Goal: Information Seeking & Learning: Learn about a topic

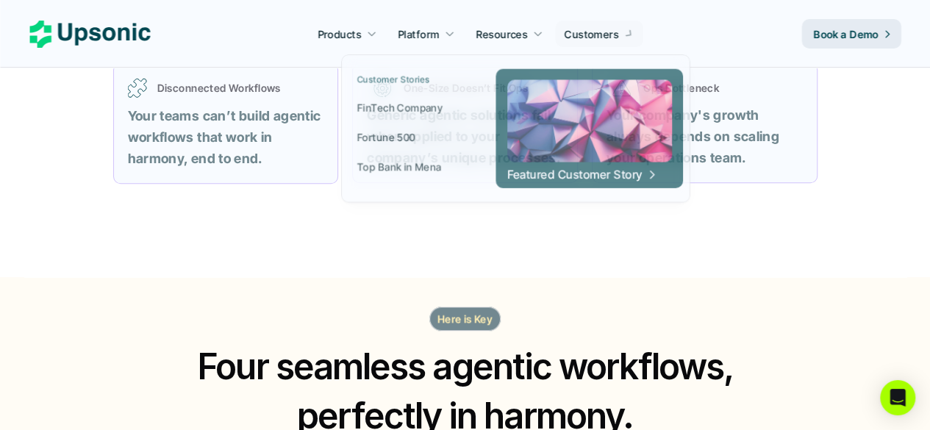
scroll to position [883, 0]
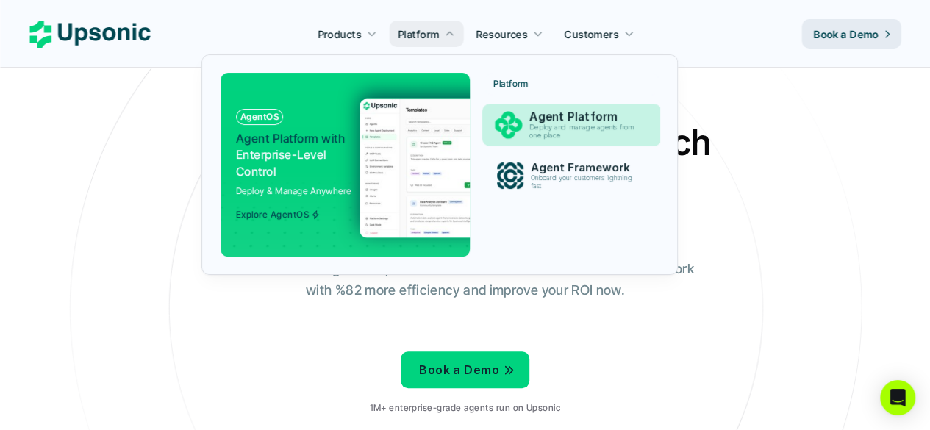
click at [575, 133] on p "Deploy and manage agents from one place" at bounding box center [585, 132] width 110 height 16
click at [559, 112] on p "Agent Platform" at bounding box center [585, 117] width 114 height 14
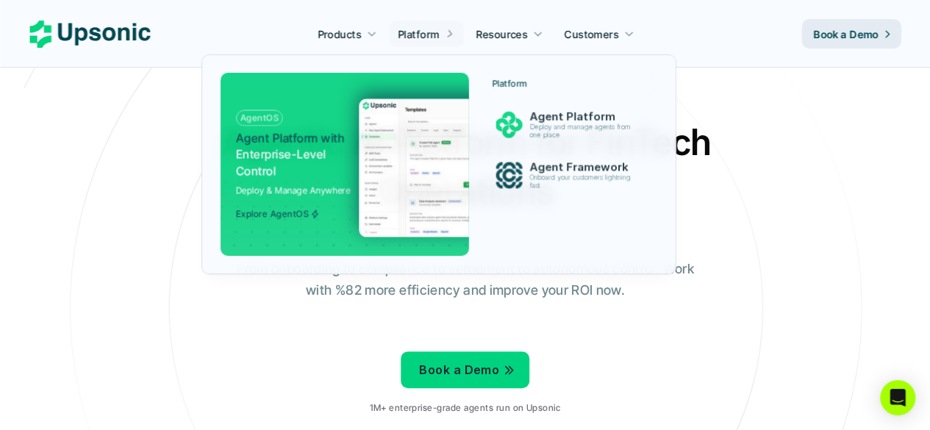
click at [435, 33] on p "Platform" at bounding box center [418, 33] width 41 height 15
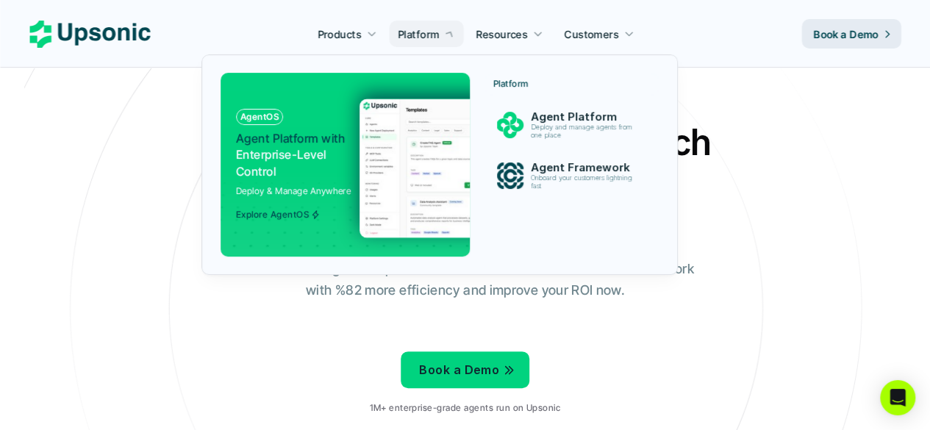
click at [534, 107] on link "Agent Platform Deploy and manage agents from one place" at bounding box center [572, 124] width 174 height 41
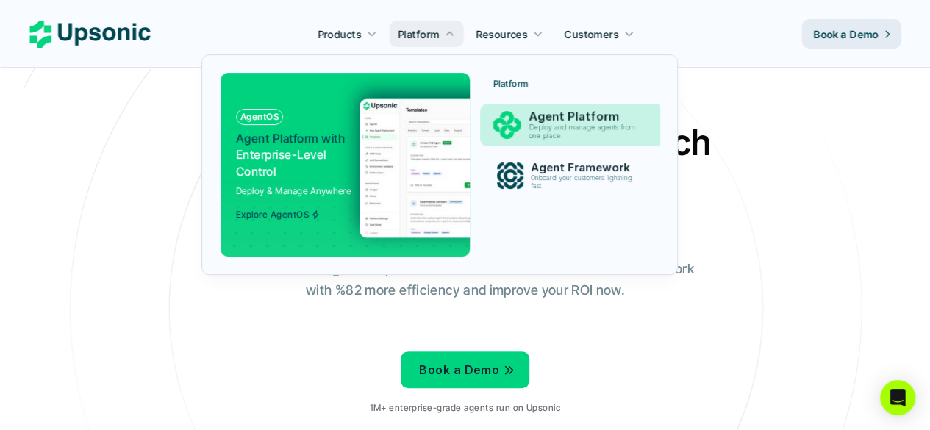
click at [548, 132] on p "Deploy and manage agents from one place" at bounding box center [584, 132] width 113 height 17
click at [548, 134] on p "Deploy and manage agents from one place" at bounding box center [584, 132] width 113 height 17
click at [559, 115] on p "Agent Platform" at bounding box center [585, 117] width 114 height 14
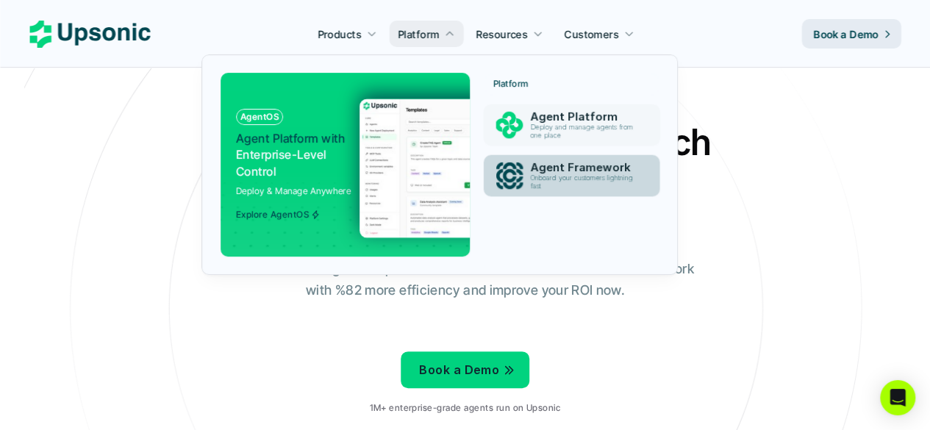
click at [572, 186] on p "Onboard your customers lightning fast" at bounding box center [584, 182] width 109 height 16
click at [613, 175] on p "Onboard your customers lightning fast" at bounding box center [584, 182] width 113 height 17
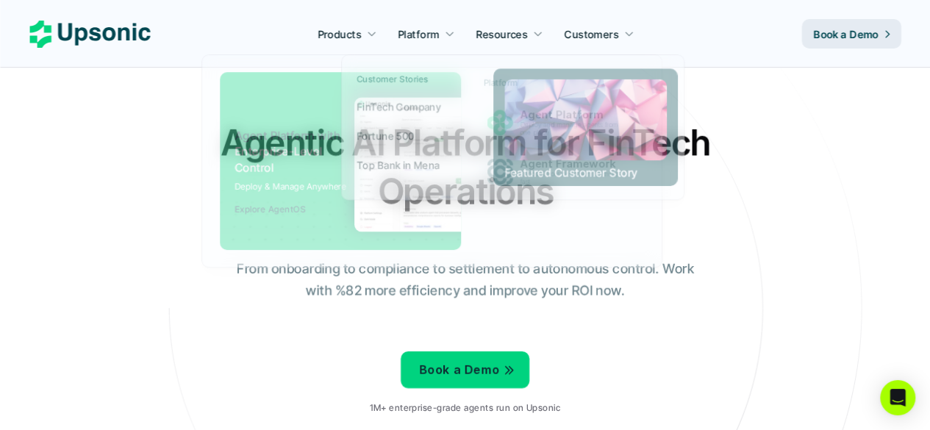
click at [433, 36] on p "Platform" at bounding box center [418, 33] width 41 height 15
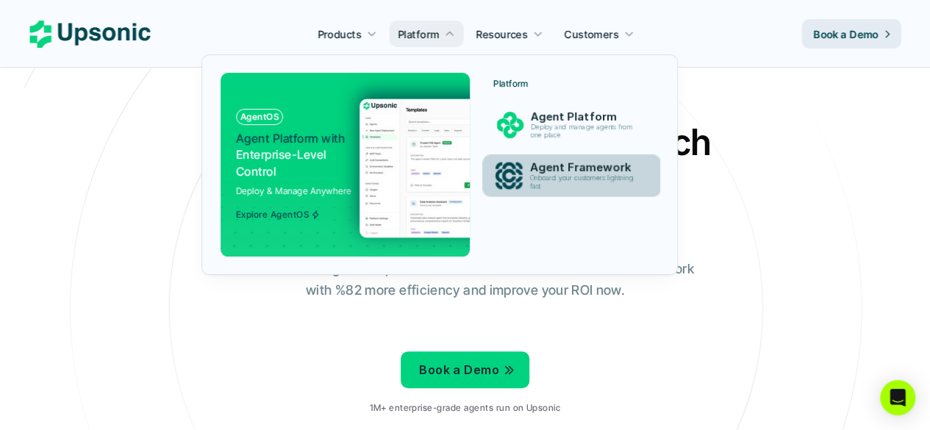
click at [577, 179] on p "Onboard your customers lightning fast" at bounding box center [585, 182] width 110 height 16
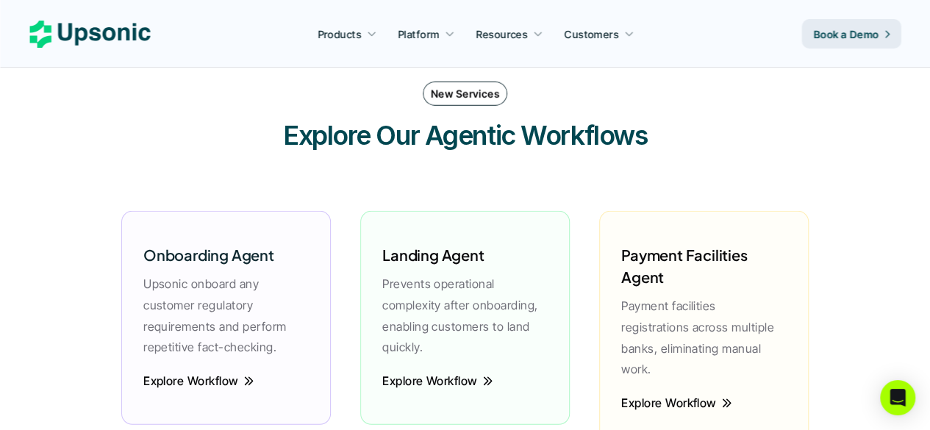
scroll to position [1890, 0]
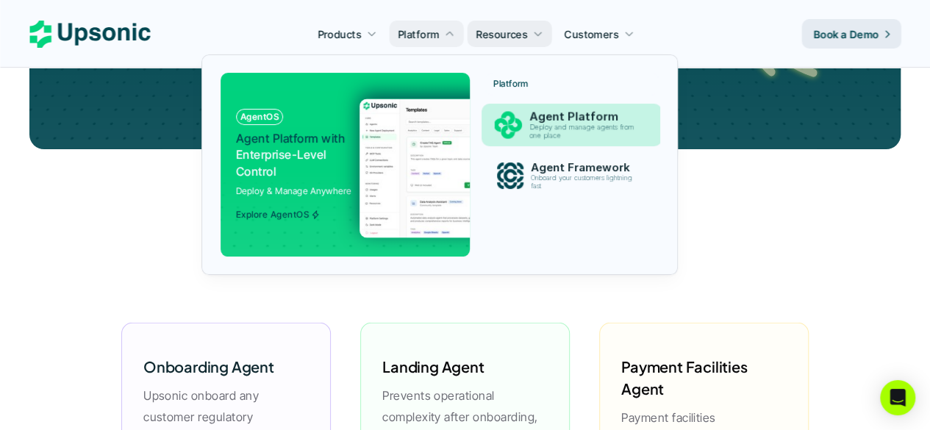
click at [569, 125] on p "Deploy and manage agents from one place" at bounding box center [584, 132] width 111 height 16
click at [532, 178] on p "Onboard your customers lightning fast" at bounding box center [583, 182] width 107 height 16
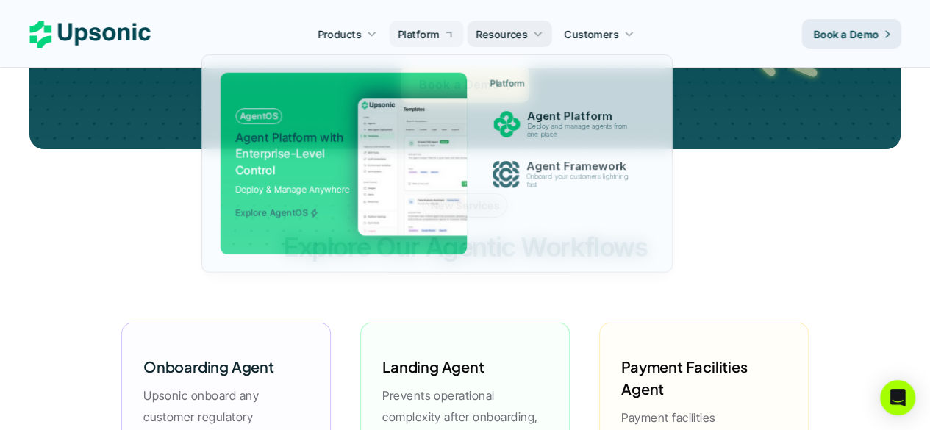
click at [521, 368] on div "Landing Agent Prevents operational complexity after onboarding, enabling custom…" at bounding box center [465, 409] width 180 height 143
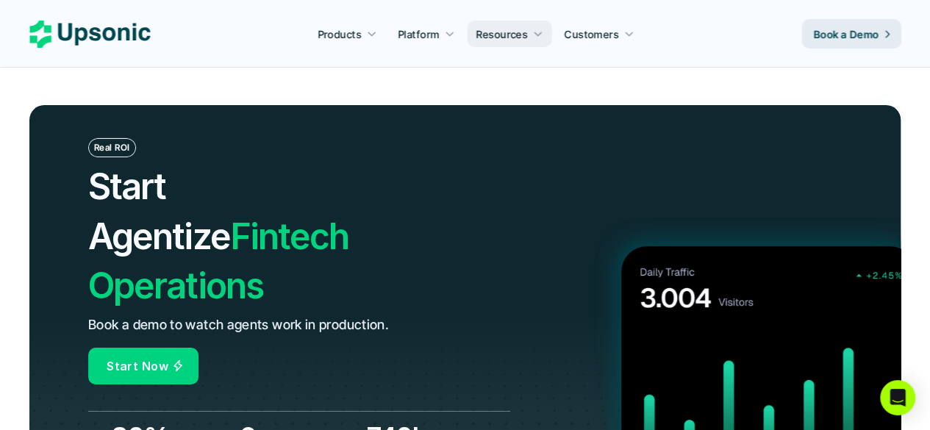
scroll to position [5053, 0]
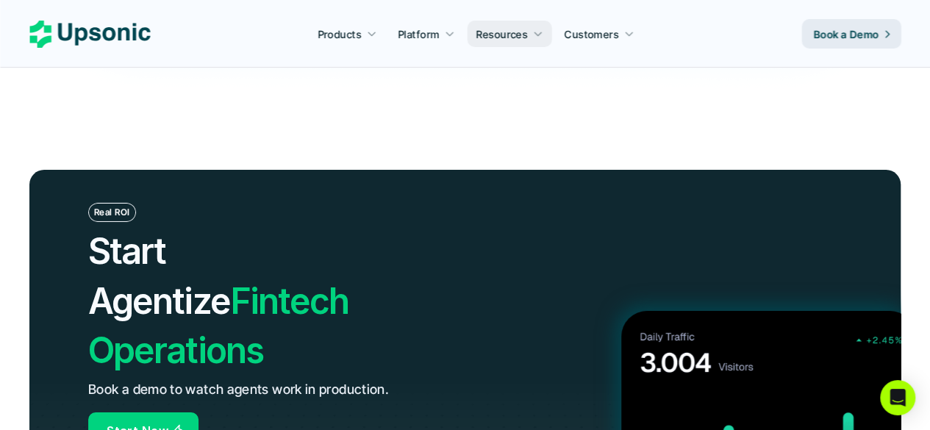
drag, startPoint x: 89, startPoint y: 184, endPoint x: 460, endPoint y: 269, distance: 380.4
click at [455, 268] on div "Real ROI Start Agentize Fintech Operations Book a demo to watch agents work in …" at bounding box center [299, 326] width 422 height 246
click at [466, 271] on div "Real ROI Start Agentize Fintech Operations Book a demo to watch agents work in …" at bounding box center [299, 326] width 422 height 246
drag, startPoint x: 458, startPoint y: 274, endPoint x: 96, endPoint y: 221, distance: 366.4
click at [96, 223] on div "Real ROI Start Agentize Fintech Operations Book a demo to watch agents work in …" at bounding box center [299, 326] width 422 height 246
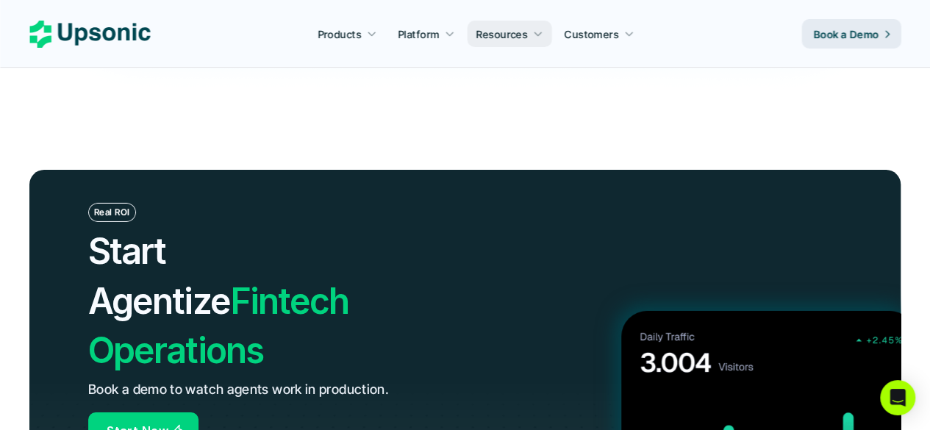
click at [96, 229] on span "Start Agentize" at bounding box center [159, 275] width 142 height 93
drag, startPoint x: 96, startPoint y: 221, endPoint x: 363, endPoint y: 257, distance: 270.1
click at [362, 257] on h2 "Start Agentize Fintech Operations" at bounding box center [257, 301] width 338 height 149
click at [368, 259] on h2 "Start Agentize Fintech Operations" at bounding box center [257, 301] width 338 height 149
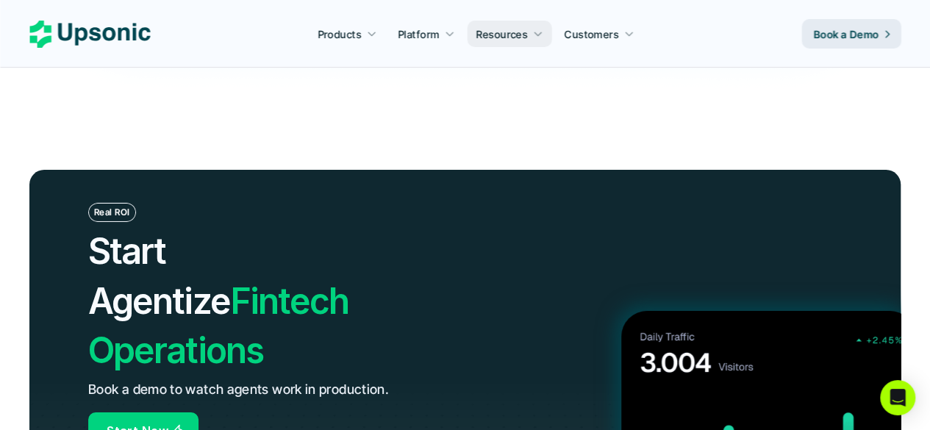
drag, startPoint x: 368, startPoint y: 259, endPoint x: 157, endPoint y: 221, distance: 213.7
click at [161, 227] on h2 "Start Agentize Fintech Operations" at bounding box center [257, 301] width 338 height 149
click at [157, 229] on span "Start Agentize" at bounding box center [159, 275] width 142 height 93
drag, startPoint x: 157, startPoint y: 221, endPoint x: 290, endPoint y: 265, distance: 139.3
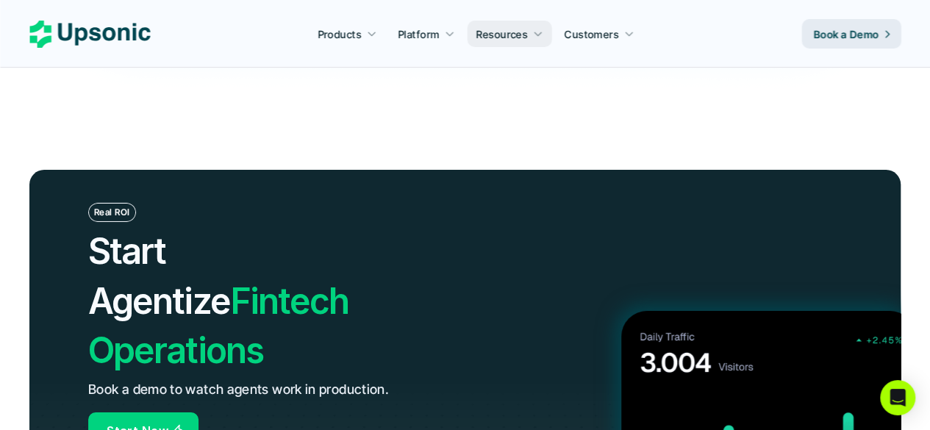
click at [289, 265] on h2 "Start Agentize Fintech Operations" at bounding box center [257, 301] width 338 height 149
click at [291, 265] on h2 "Start Agentize Fintech Operations" at bounding box center [257, 301] width 338 height 149
click at [372, 380] on p "Book a demo to watch agents work in production." at bounding box center [238, 390] width 301 height 21
click at [375, 380] on p "Book a demo to watch agents work in production." at bounding box center [238, 390] width 301 height 21
click at [372, 380] on p "Book a demo to watch agents work in production." at bounding box center [238, 390] width 301 height 21
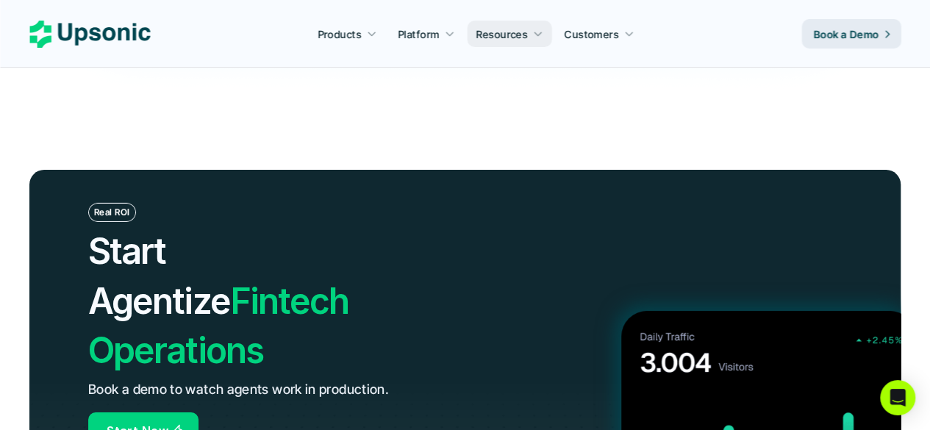
click at [372, 380] on p "Book a demo to watch agents work in production." at bounding box center [238, 390] width 301 height 21
drag, startPoint x: 372, startPoint y: 303, endPoint x: 343, endPoint y: 232, distance: 76.5
click at [343, 232] on div "Real ROI Start Agentize Fintech Operations Book a demo to watch agents work in …" at bounding box center [299, 326] width 422 height 246
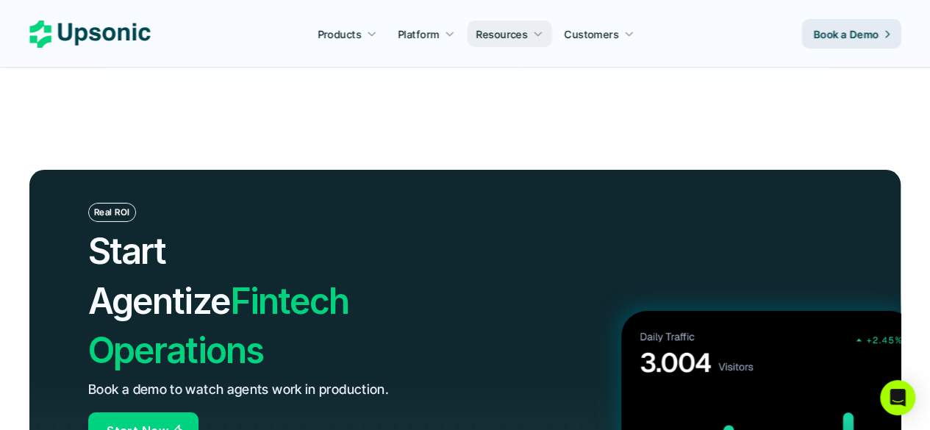
click at [343, 232] on h2 "Start Agentize Fintech Operations" at bounding box center [257, 301] width 338 height 149
drag, startPoint x: 343, startPoint y: 232, endPoint x: 360, endPoint y: 305, distance: 74.9
click at [360, 305] on div "Real ROI Start Agentize Fintech Operations Book a demo to watch agents work in …" at bounding box center [299, 326] width 422 height 246
click at [361, 380] on p "Book a demo to watch agents work in production." at bounding box center [238, 390] width 301 height 21
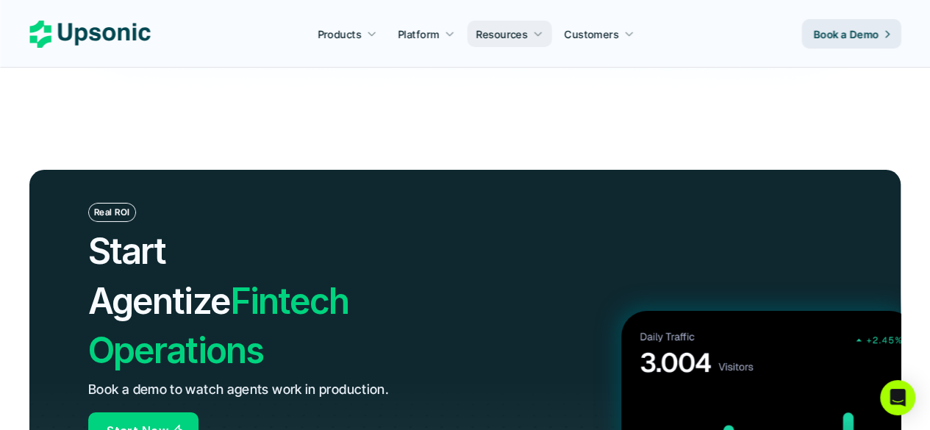
click at [361, 380] on p "Book a demo to watch agents work in production." at bounding box center [238, 390] width 301 height 21
drag, startPoint x: 361, startPoint y: 305, endPoint x: 350, endPoint y: 221, distance: 85.3
click at [350, 221] on div "Real ROI Start Agentize Fintech Operations Book a demo to watch agents work in …" at bounding box center [299, 326] width 422 height 246
click at [350, 227] on h2 "Start Agentize Fintech Operations" at bounding box center [257, 301] width 338 height 149
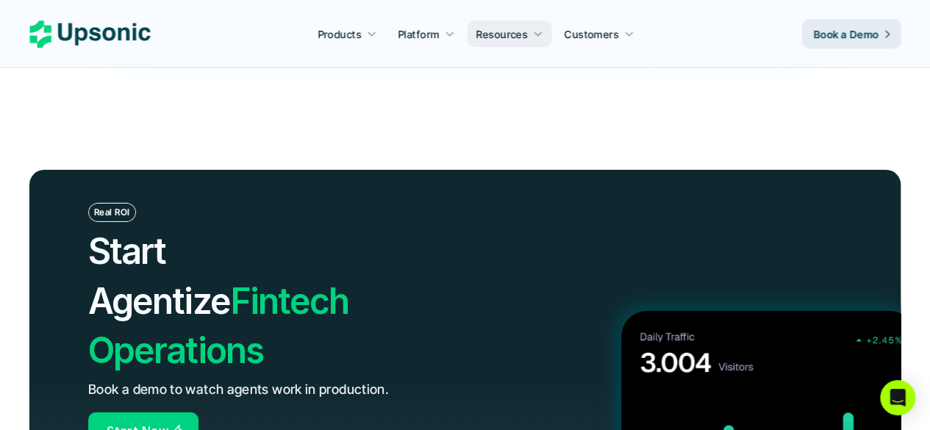
drag, startPoint x: 350, startPoint y: 221, endPoint x: 363, endPoint y: 320, distance: 100.2
click at [363, 320] on div "Real ROI Start Agentize Fintech Operations Book a demo to watch agents work in …" at bounding box center [299, 326] width 422 height 246
click at [365, 320] on div "Real ROI Start Agentize Fintech Operations Book a demo to watch agents work in …" at bounding box center [299, 326] width 422 height 246
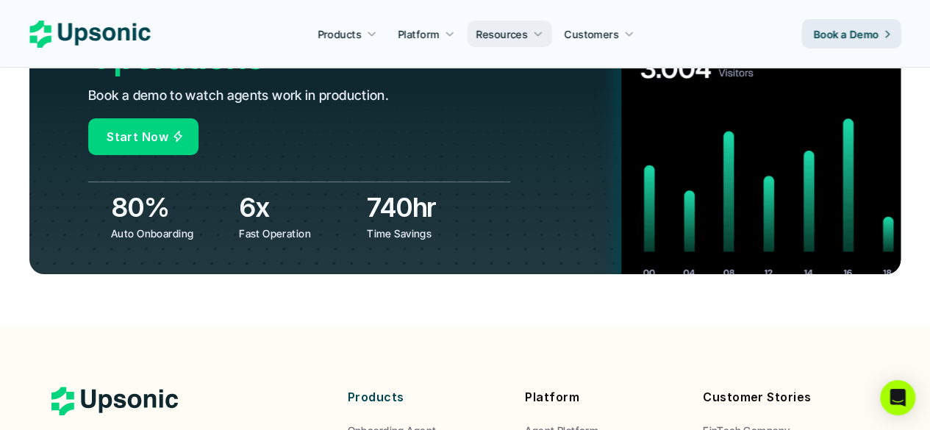
scroll to position [5568, 0]
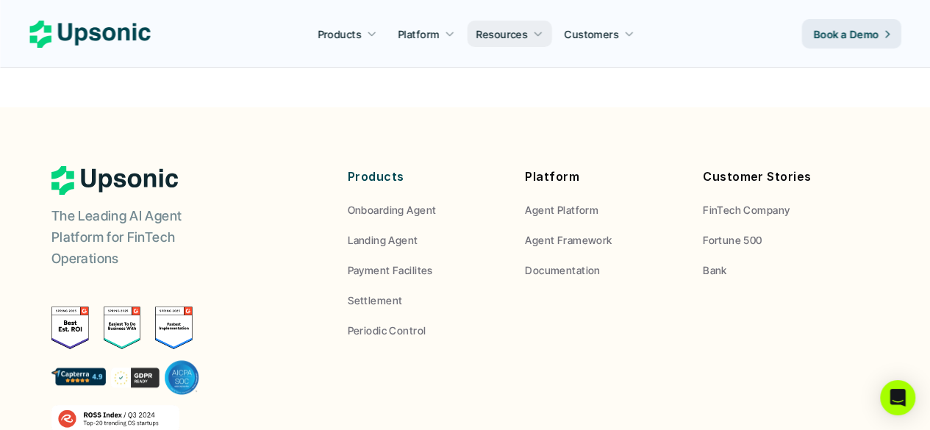
drag, startPoint x: 143, startPoint y: 177, endPoint x: 51, endPoint y: 129, distance: 103.3
click at [52, 206] on p "The Leading AI Agent Platform for FinTech Operations" at bounding box center [143, 237] width 184 height 63
click at [49, 129] on footer "The Leading AI Agent Platform for FinTech Operations Reliable AI agents built f…" at bounding box center [465, 384] width 930 height 555
drag, startPoint x: 49, startPoint y: 129, endPoint x: 133, endPoint y: 186, distance: 102.2
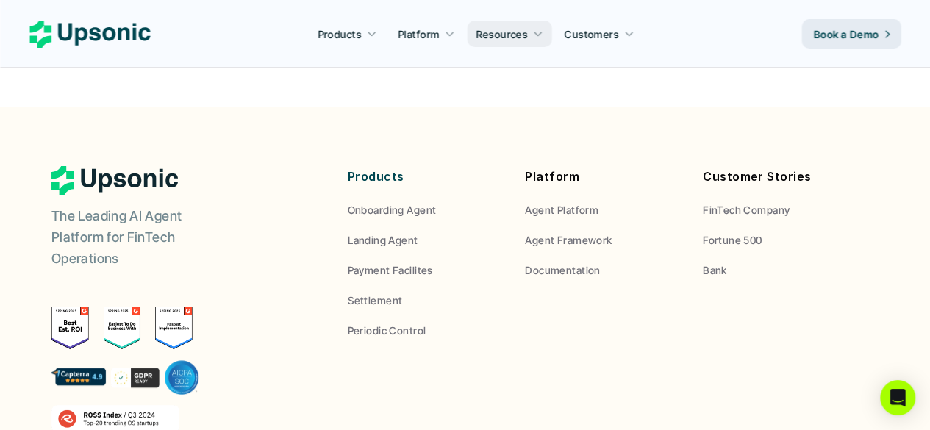
click at [131, 186] on footer "The Leading AI Agent Platform for FinTech Operations Reliable AI agents built f…" at bounding box center [465, 384] width 930 height 555
click at [138, 186] on div "The Leading AI Agent Platform for FinTech Operations Reliable AI agents built f…" at bounding box center [189, 360] width 276 height 388
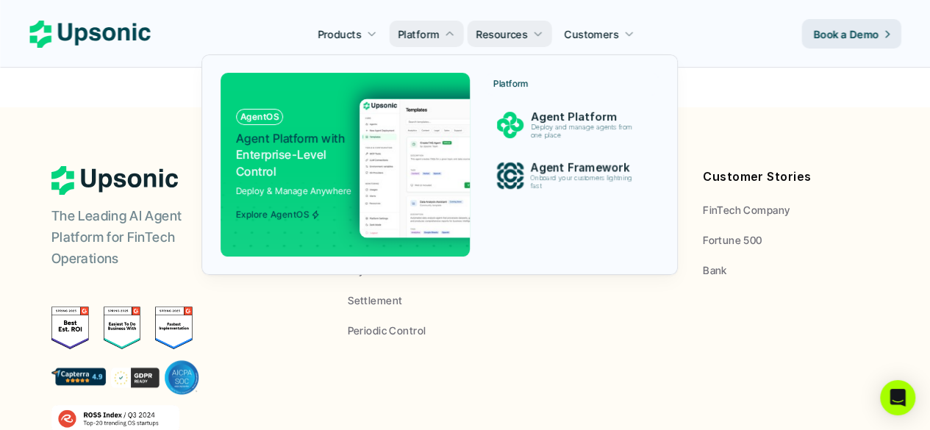
click at [428, 202] on img at bounding box center [503, 168] width 286 height 139
click at [417, 178] on img at bounding box center [503, 168] width 286 height 139
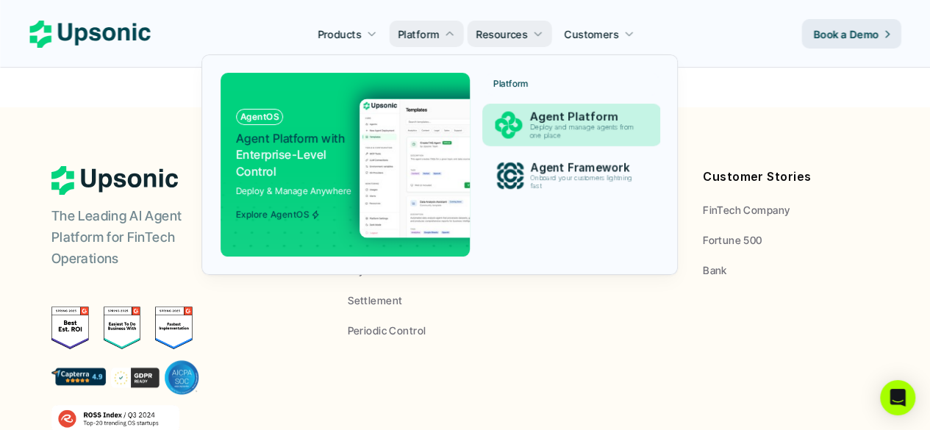
click at [537, 138] on p "Deploy and manage agents from one place" at bounding box center [585, 132] width 110 height 16
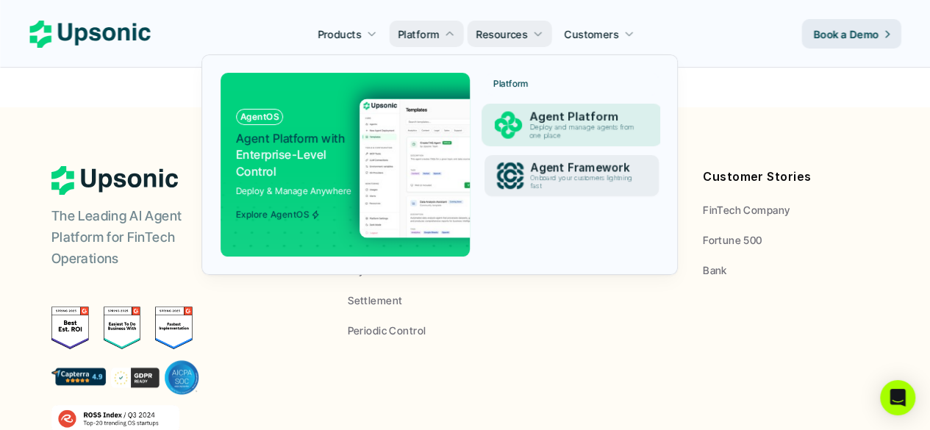
click at [536, 176] on p "Onboard your customers lightning fast" at bounding box center [583, 182] width 107 height 16
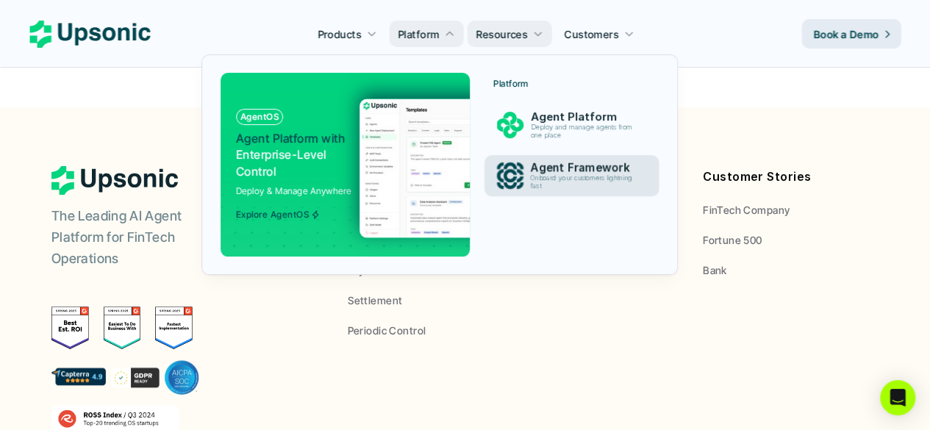
click at [561, 188] on p "Onboard your customers lightning fast" at bounding box center [583, 182] width 107 height 16
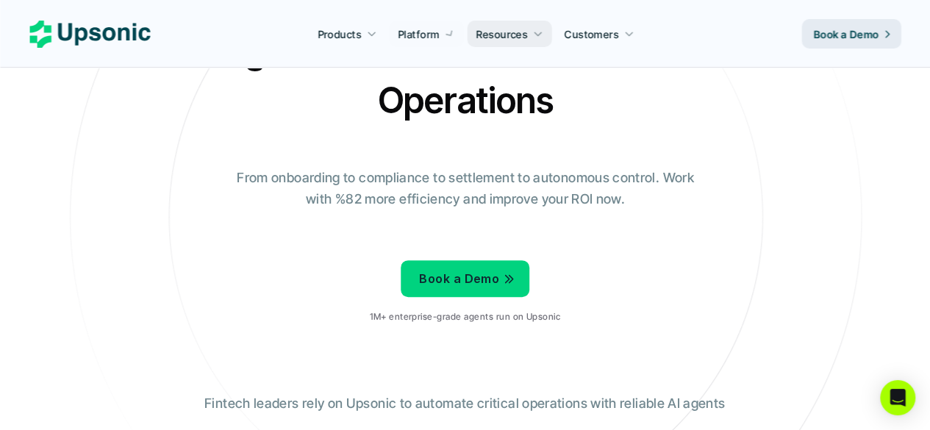
scroll to position [0, 0]
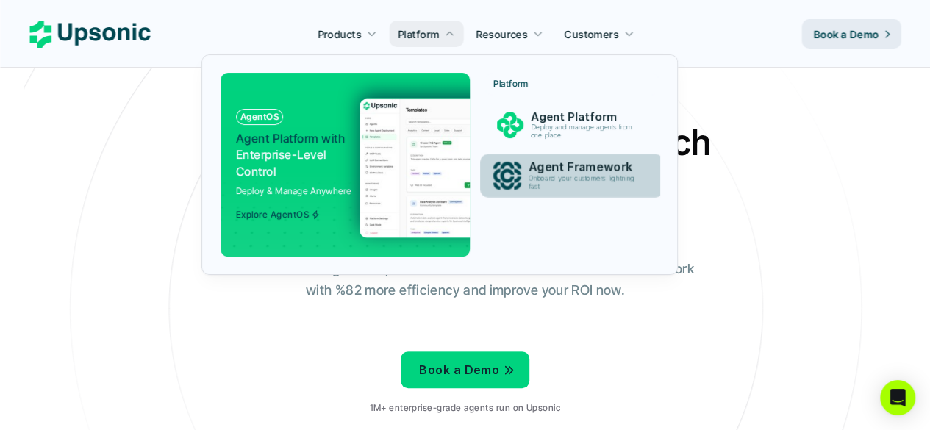
click at [522, 173] on div "Agent Framework Onboard your customers lightning fast" at bounding box center [585, 175] width 129 height 37
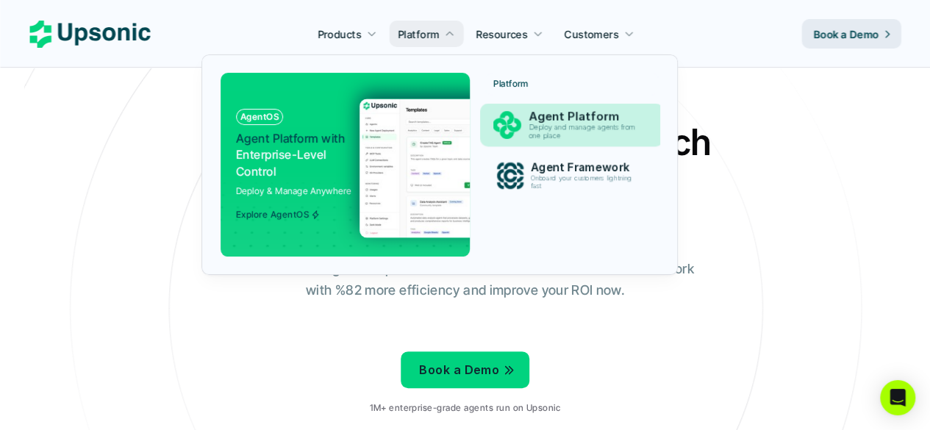
click at [563, 133] on p "Deploy and manage agents from one place" at bounding box center [584, 132] width 113 height 17
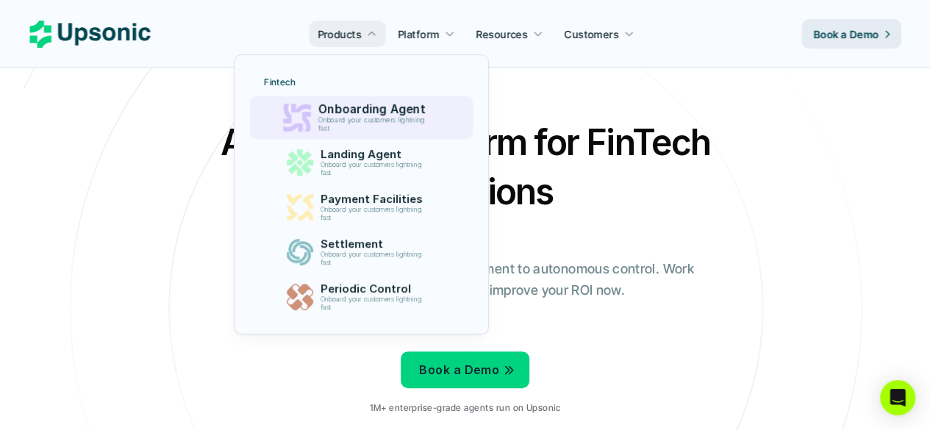
click at [382, 116] on p "Onboard your customers lightning fast" at bounding box center [374, 124] width 113 height 17
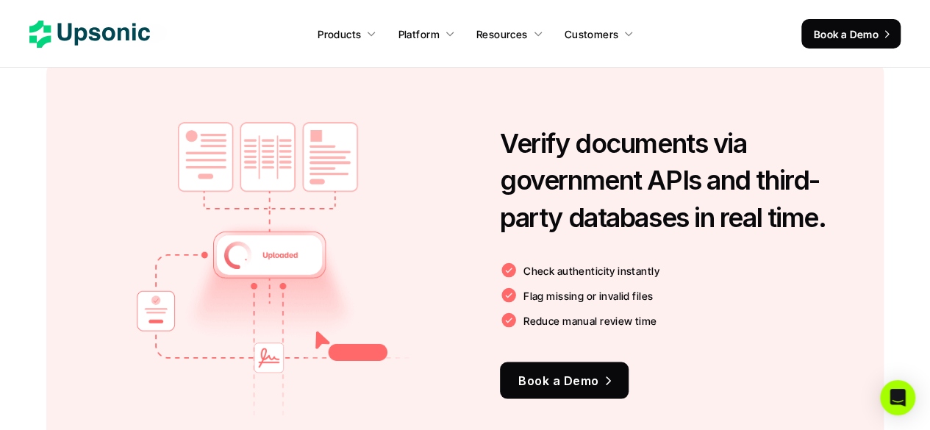
scroll to position [1294, 0]
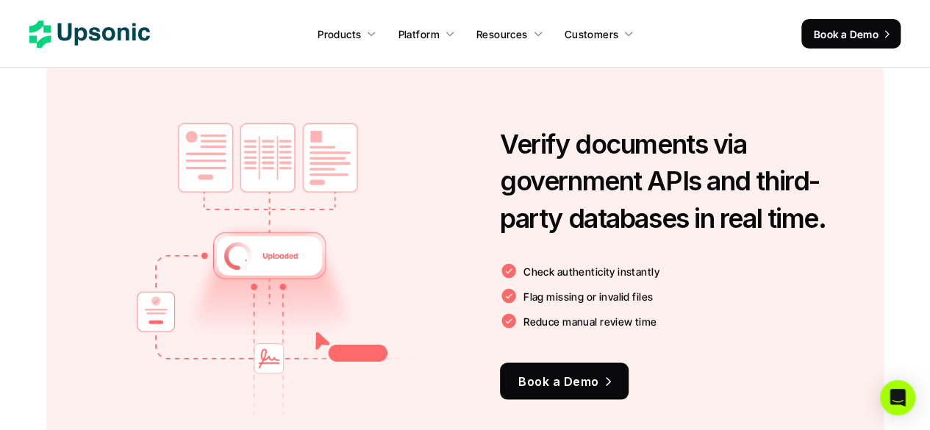
drag, startPoint x: 501, startPoint y: 139, endPoint x: 644, endPoint y: 343, distance: 249.7
click at [644, 343] on div "Verify documents via government APIs and third-party databases in real time. Ch…" at bounding box center [670, 262] width 340 height 331
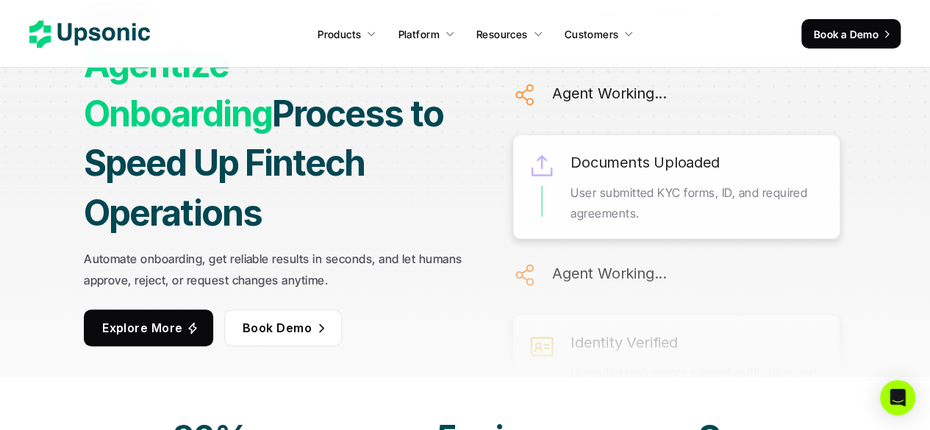
scroll to position [0, 0]
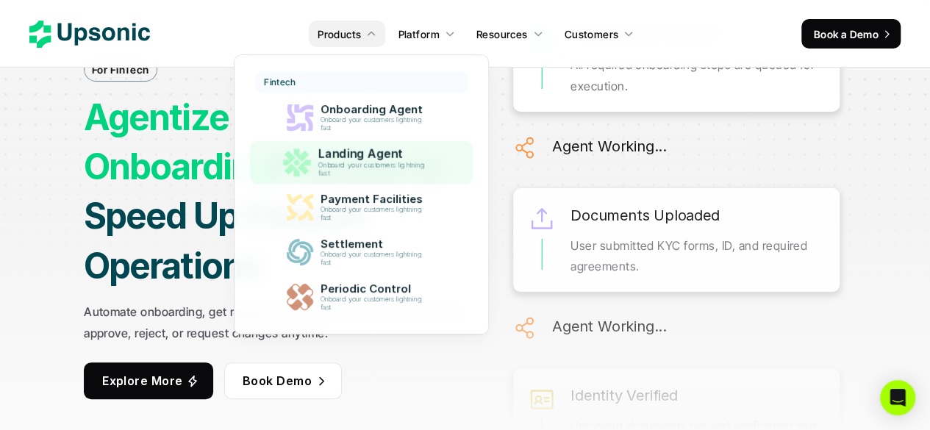
click at [385, 172] on p "Onboard your customers lightning fast" at bounding box center [374, 169] width 113 height 17
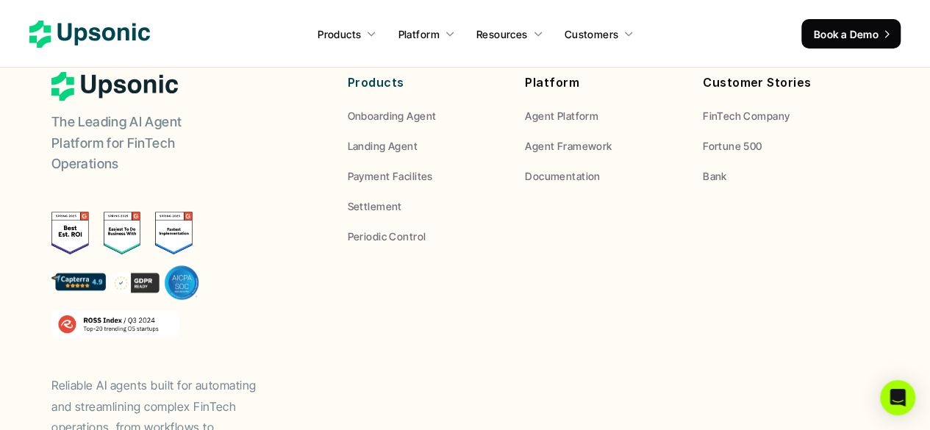
scroll to position [5721, 0]
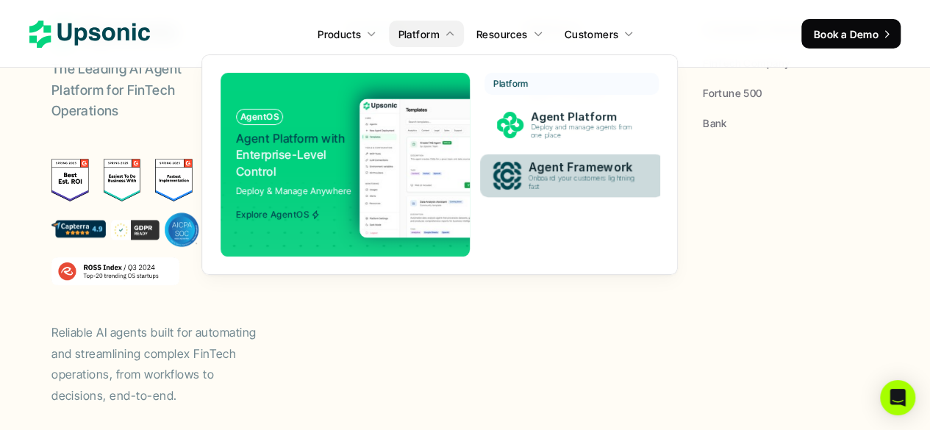
click at [522, 176] on div "Agent Framework Onboard your customers lightning fast" at bounding box center [585, 175] width 129 height 37
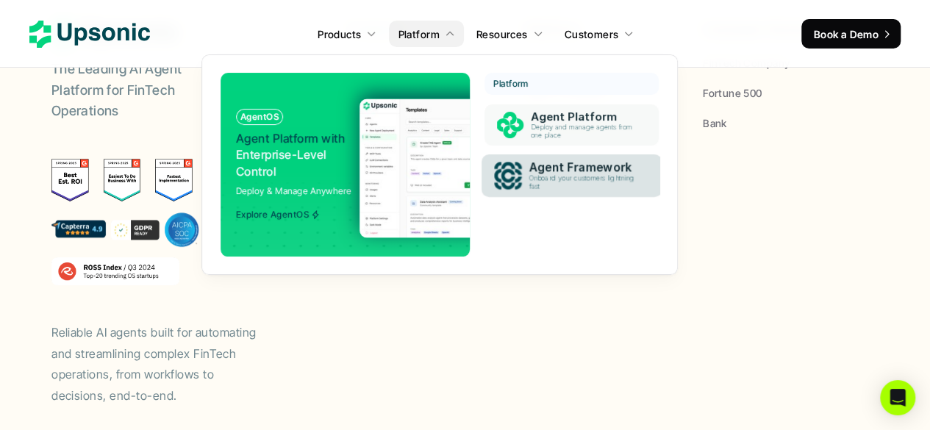
drag, startPoint x: 522, startPoint y: 176, endPoint x: 550, endPoint y: 118, distance: 63.8
click at [550, 118] on div "Platform Agent Platform Deploy and manage agents from one place Agent Framework…" at bounding box center [572, 139] width 174 height 132
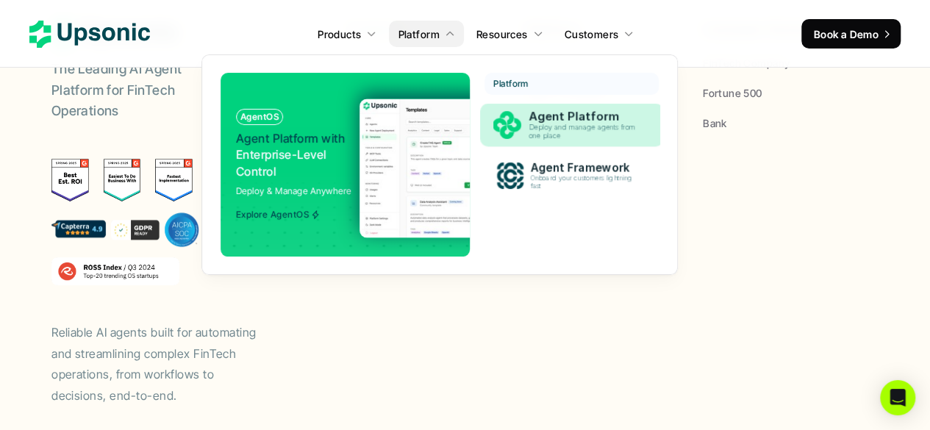
click at [550, 118] on p "Agent Platform" at bounding box center [585, 117] width 114 height 14
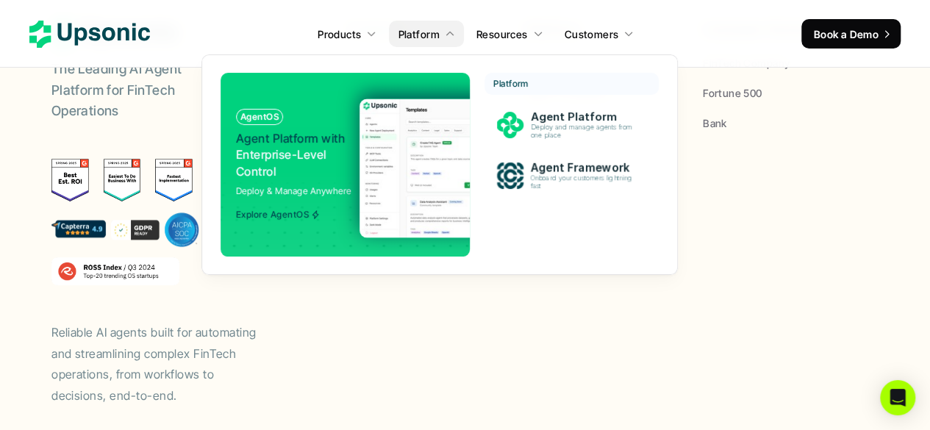
click at [363, 163] on img at bounding box center [503, 168] width 286 height 139
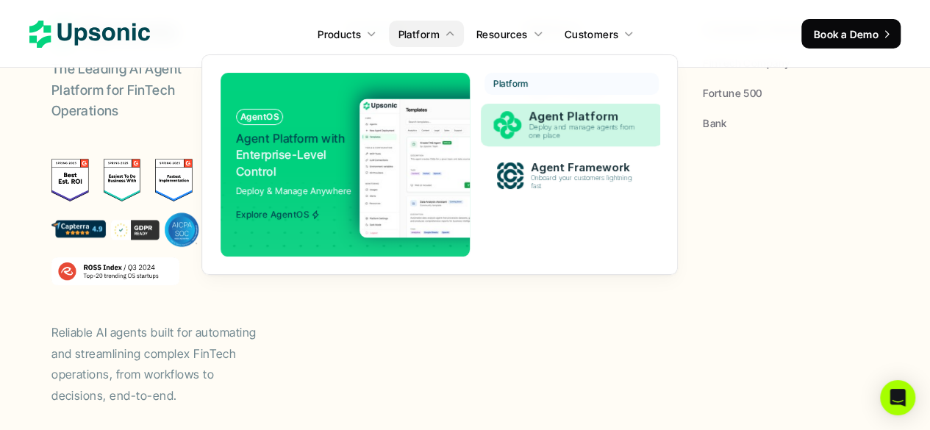
click at [543, 135] on p "Deploy and manage agents from one place" at bounding box center [585, 132] width 113 height 17
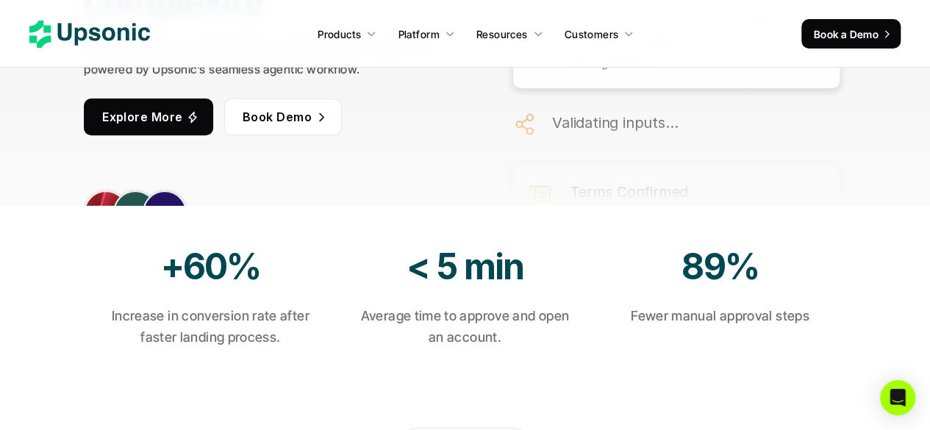
scroll to position [0, 0]
